Goal: Find specific page/section: Find specific page/section

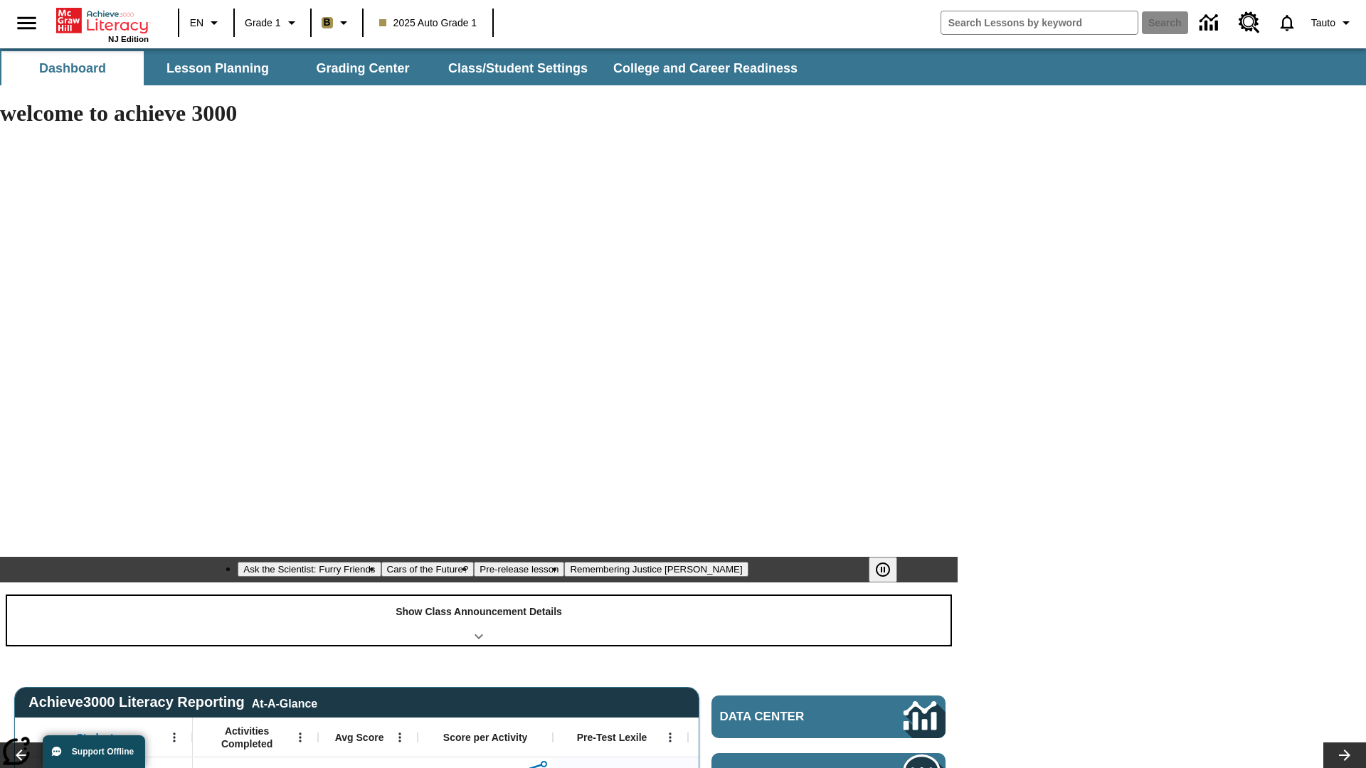
click at [479, 596] on div "Show Class Announcement Details" at bounding box center [478, 620] width 943 height 49
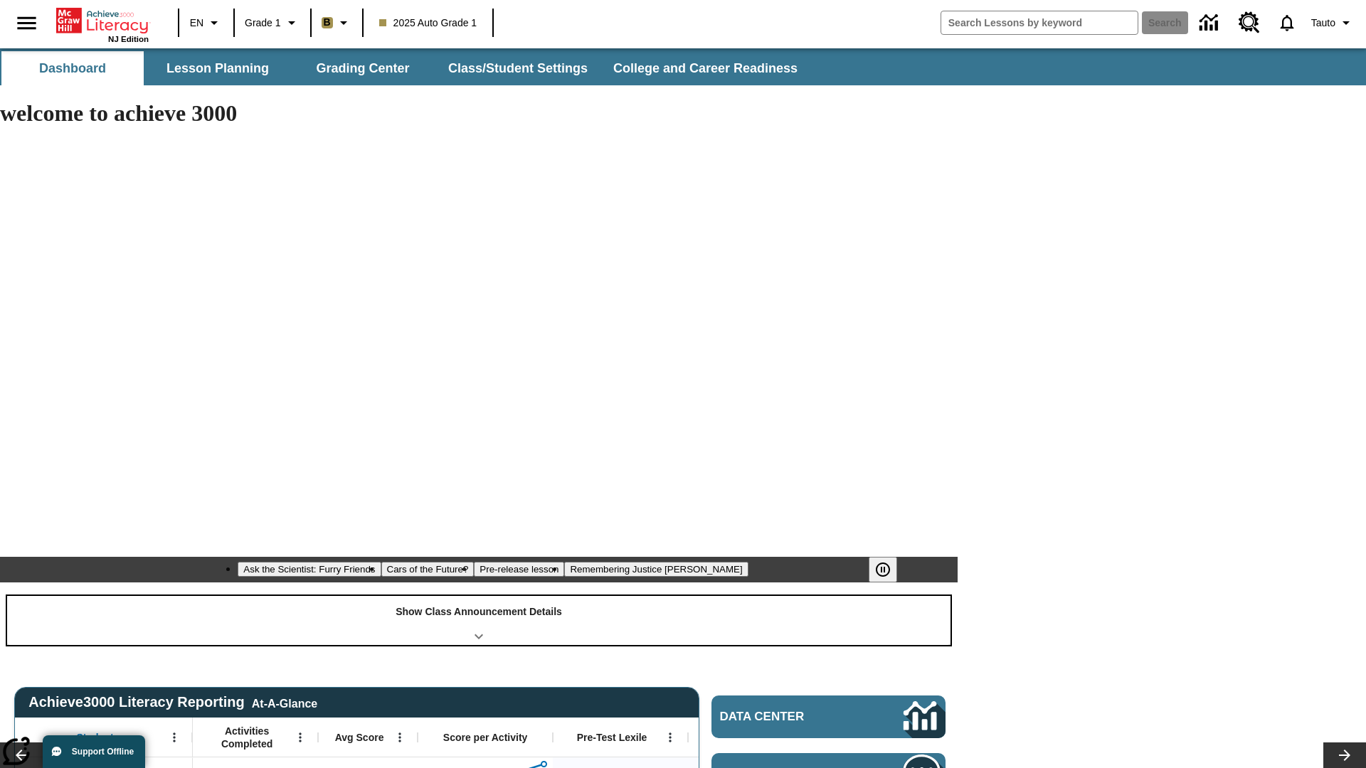
click at [479, 596] on div "Show Class Announcement Details" at bounding box center [478, 620] width 943 height 49
